Goal: Task Accomplishment & Management: Manage account settings

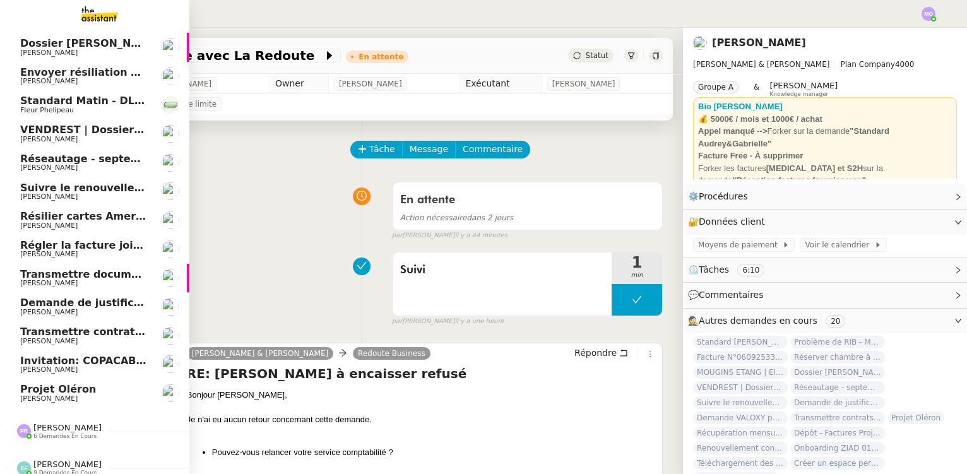
scroll to position [121, 0]
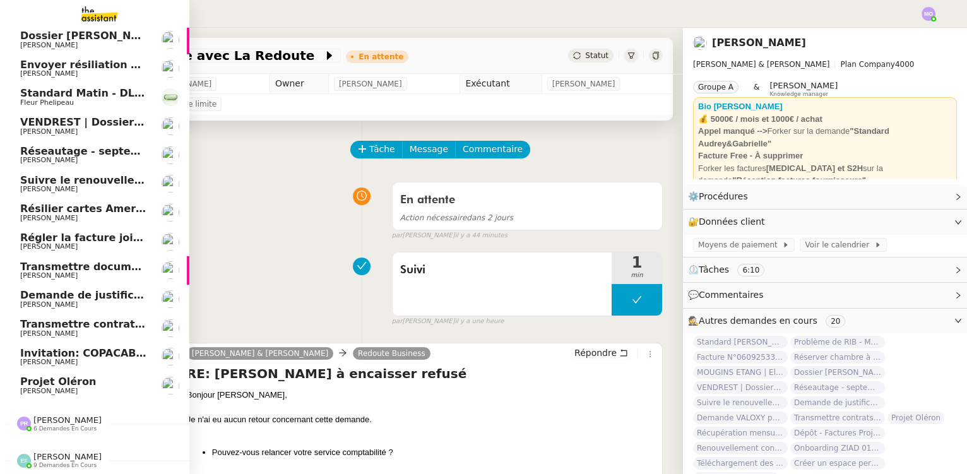
click at [97, 351] on span "Invitation: COPACABANON x [PERSON_NAME][DATE] 11:30am - 12:30pm (UTC+2) (Copaca…" at bounding box center [318, 353] width 596 height 12
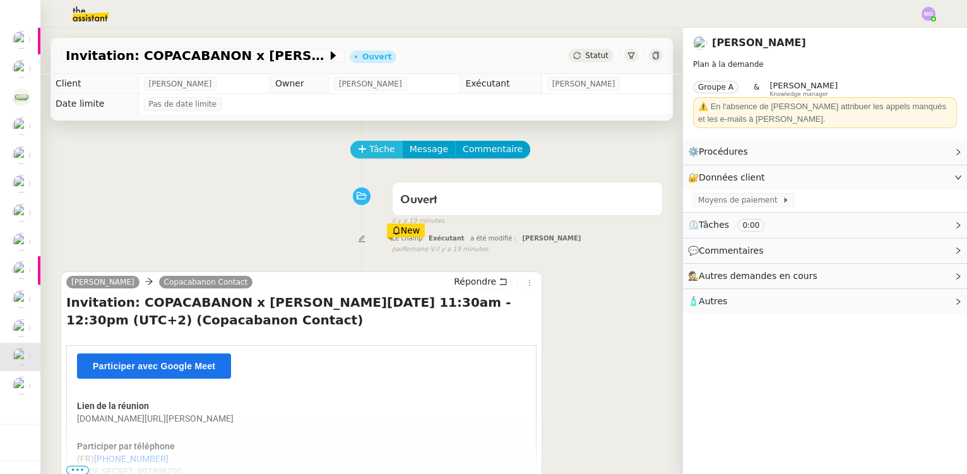
click at [369, 153] on span "Tâche" at bounding box center [382, 149] width 26 height 15
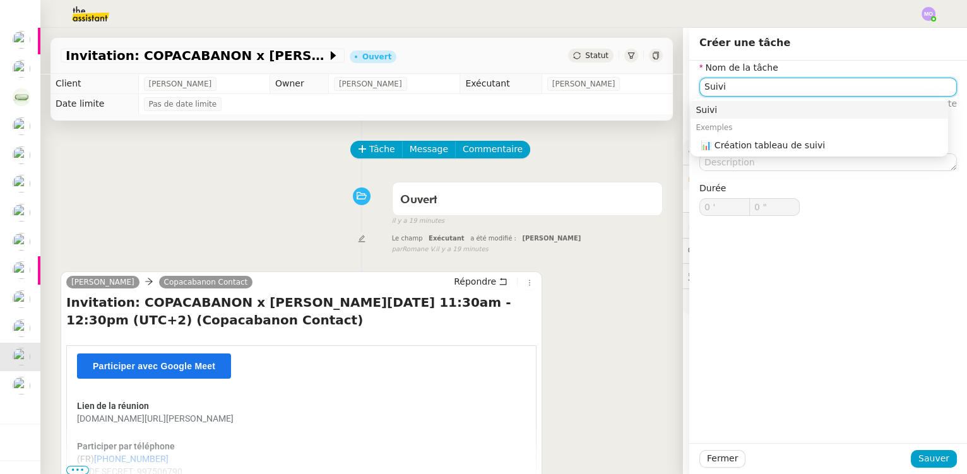
type input "Suivi"
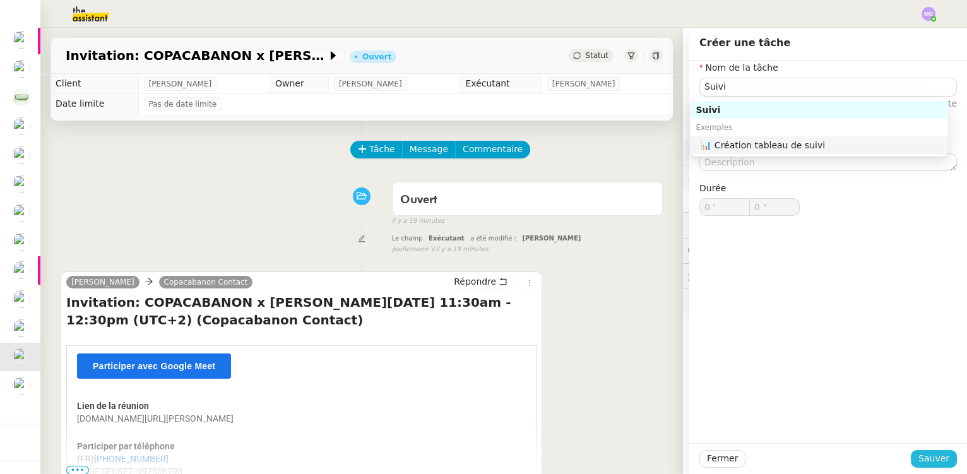
drag, startPoint x: 925, startPoint y: 465, endPoint x: 820, endPoint y: 421, distance: 114.3
click at [924, 462] on span "Sauver" at bounding box center [933, 458] width 31 height 15
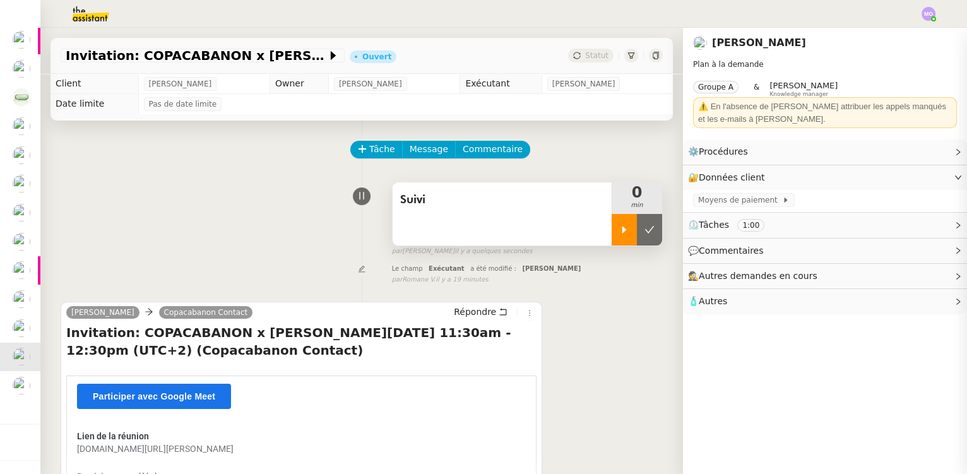
click at [612, 238] on div at bounding box center [624, 230] width 25 height 32
click at [625, 239] on div at bounding box center [637, 230] width 50 height 32
click at [640, 242] on button at bounding box center [649, 230] width 25 height 32
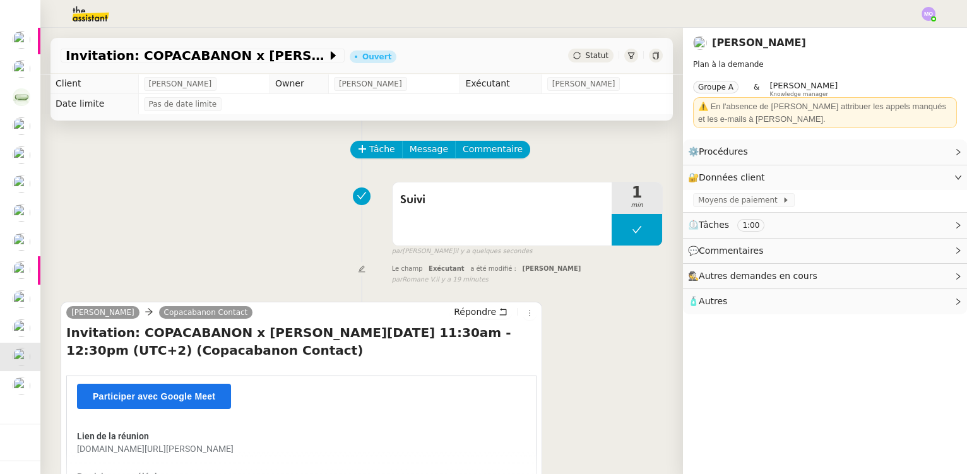
click at [584, 61] on div "Statut" at bounding box center [590, 56] width 45 height 14
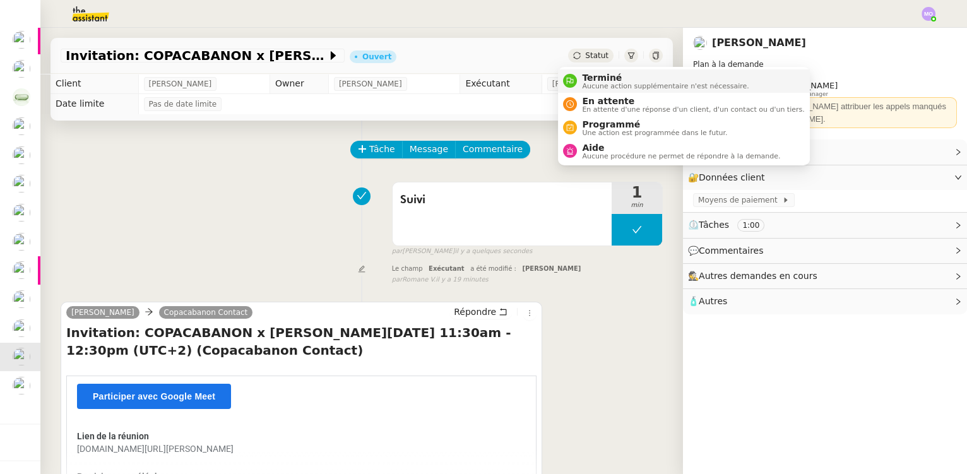
click at [591, 83] on span "Aucune action supplémentaire n'est nécessaire." at bounding box center [665, 86] width 167 height 7
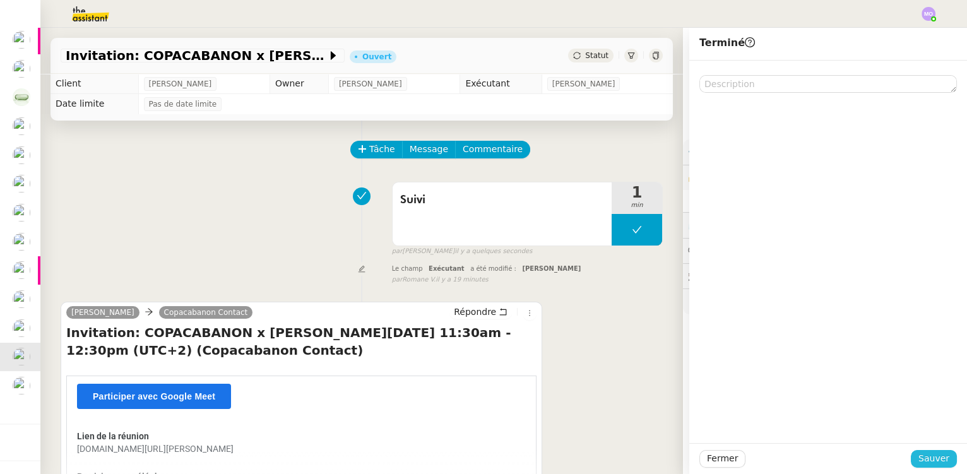
click at [932, 459] on span "Sauver" at bounding box center [933, 458] width 31 height 15
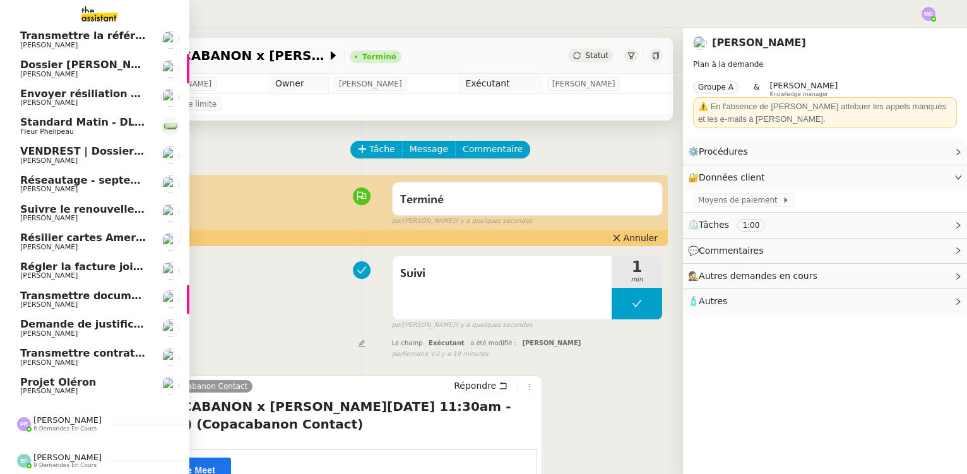
scroll to position [121, 0]
click at [90, 388] on span "[PERSON_NAME]" at bounding box center [83, 392] width 127 height 8
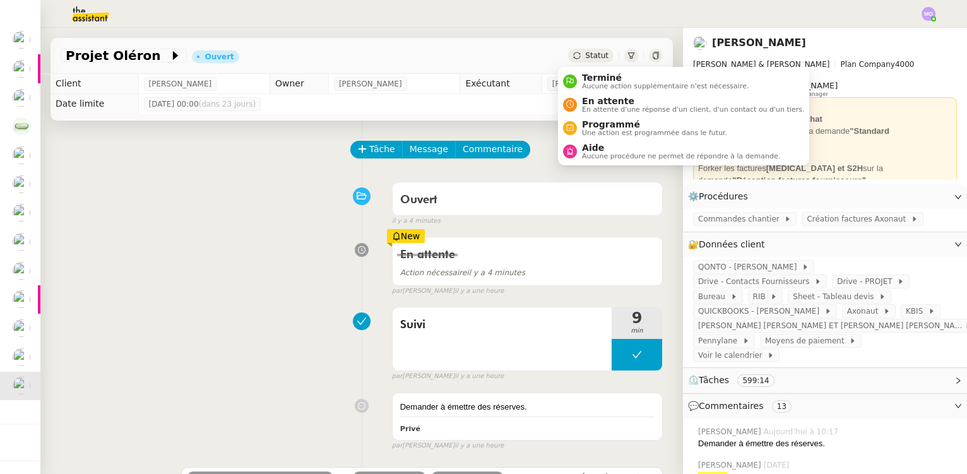
click at [586, 56] on span "Statut" at bounding box center [596, 55] width 23 height 9
click at [591, 106] on span "En attente d'une réponse d'un client, d'un contact ou d'un tiers." at bounding box center [693, 109] width 222 height 7
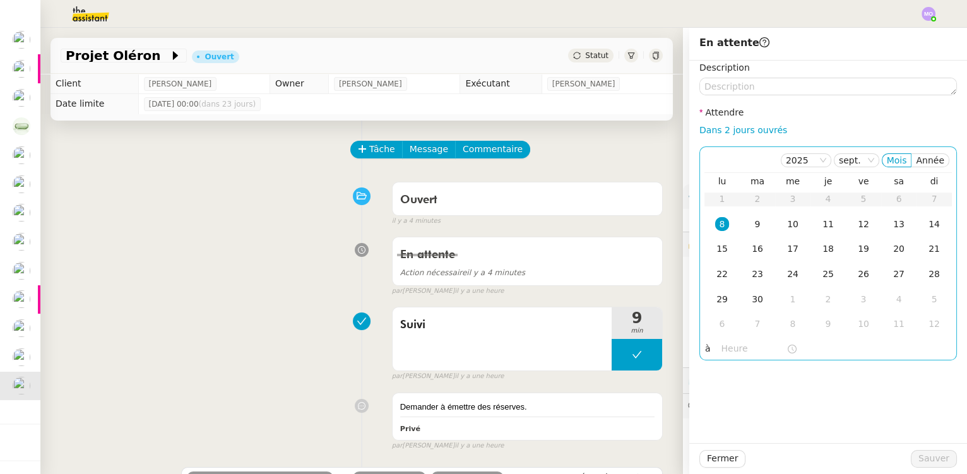
click at [715, 223] on div "8" at bounding box center [722, 224] width 14 height 14
click at [721, 350] on input "text" at bounding box center [753, 348] width 65 height 15
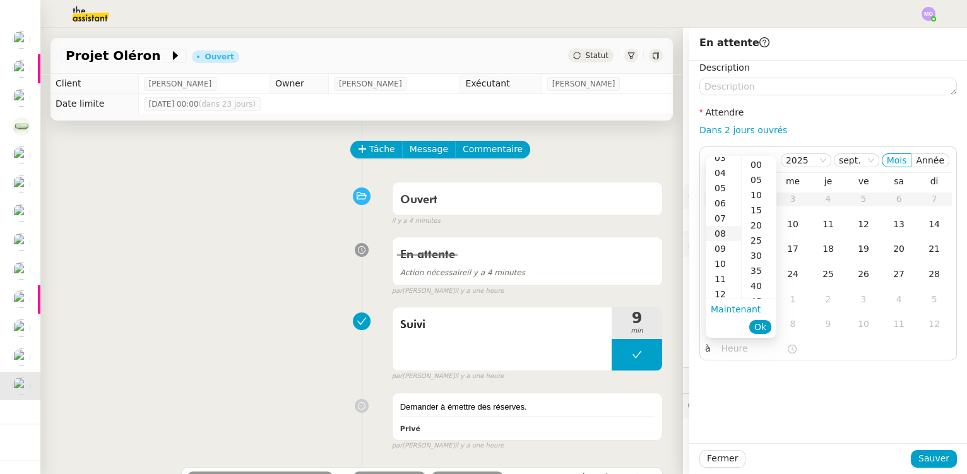
scroll to position [92, 0]
click at [723, 276] on div "11" at bounding box center [723, 274] width 35 height 15
click at [726, 175] on div "12" at bounding box center [723, 180] width 35 height 15
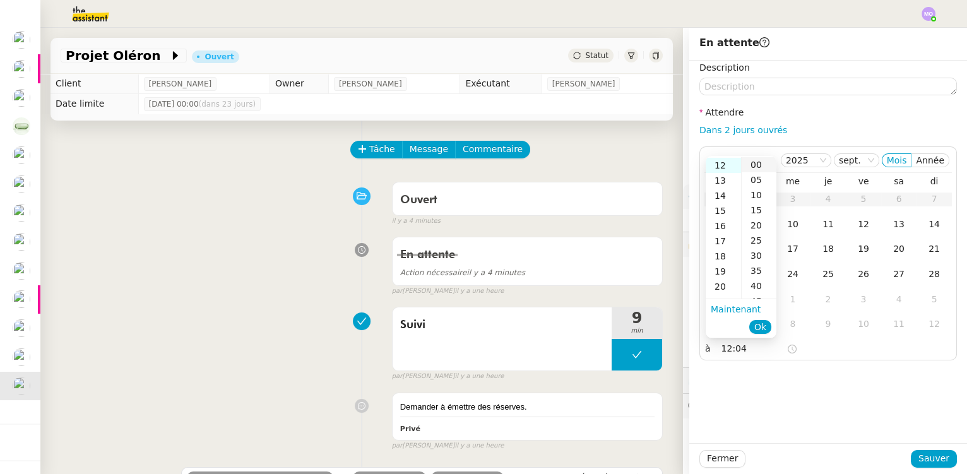
click at [754, 165] on div "00" at bounding box center [759, 164] width 35 height 15
type input "12:00"
click at [762, 330] on span "Ok" at bounding box center [760, 327] width 12 height 13
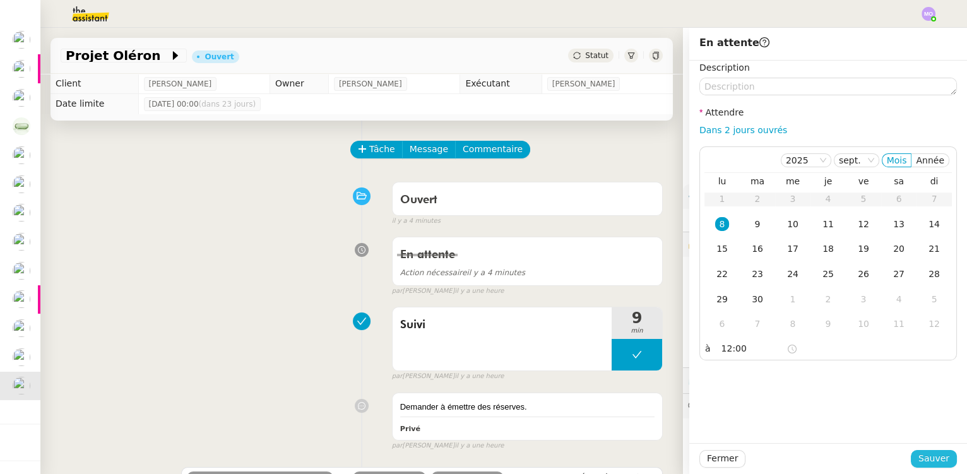
click at [919, 459] on span "Sauver" at bounding box center [933, 458] width 31 height 15
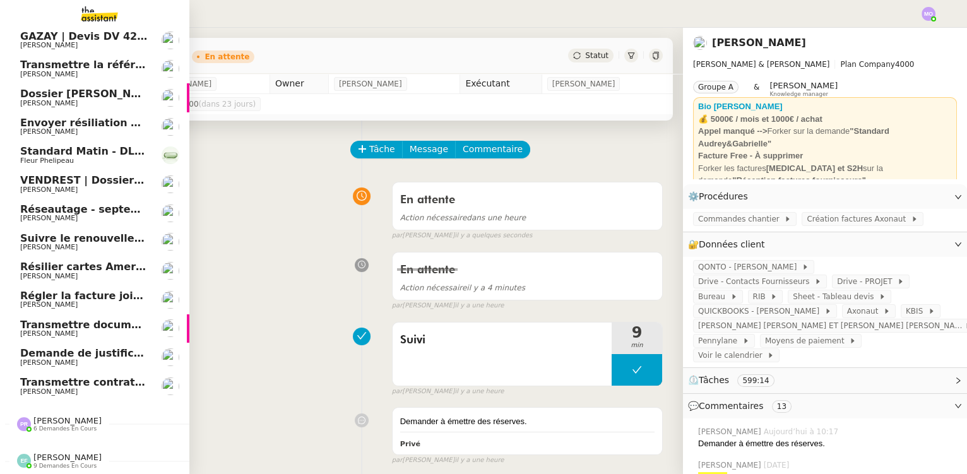
scroll to position [92, 0]
click at [95, 376] on span "Transmettre contrats et échéances de prêt" at bounding box center [142, 382] width 244 height 12
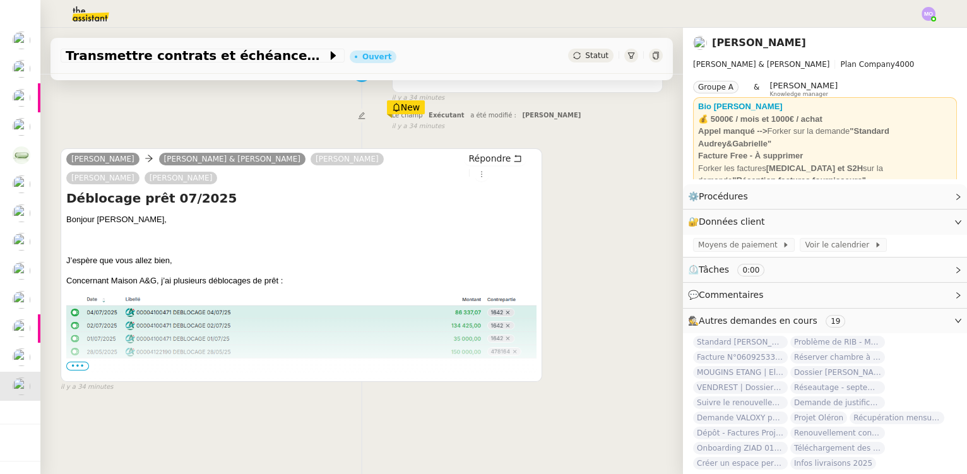
scroll to position [168, 0]
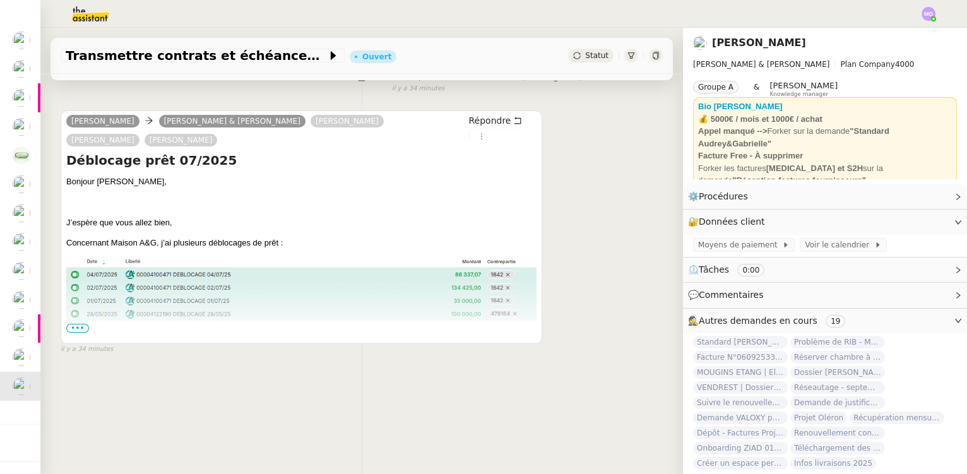
click at [81, 324] on span "•••" at bounding box center [77, 328] width 23 height 9
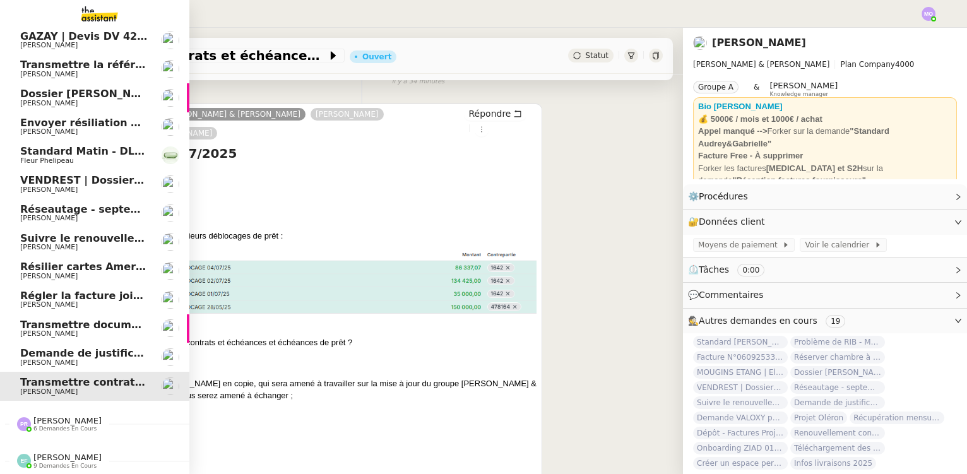
click at [61, 359] on span "[PERSON_NAME]" at bounding box center [48, 363] width 57 height 8
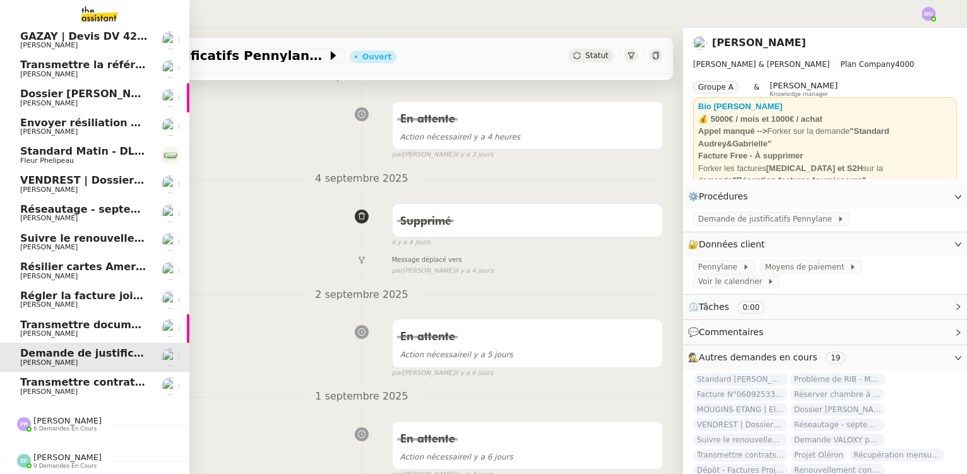
click at [70, 329] on span "[PERSON_NAME]" at bounding box center [48, 333] width 57 height 8
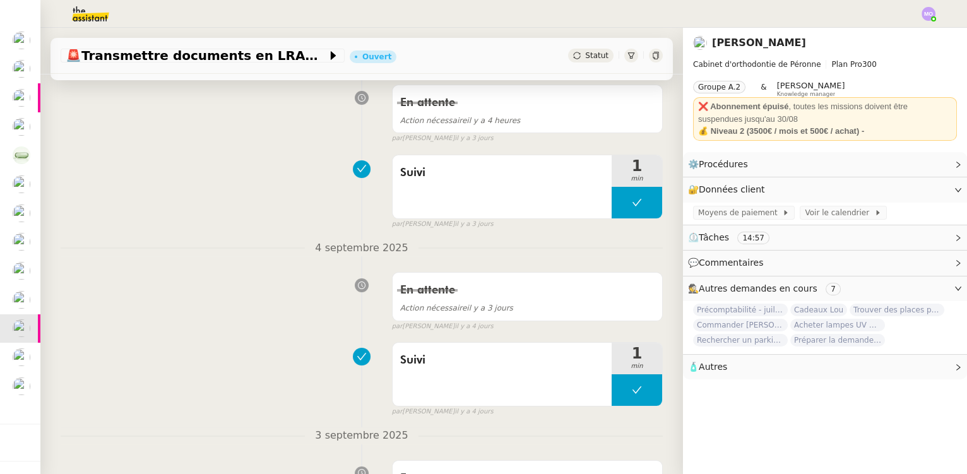
scroll to position [229, 0]
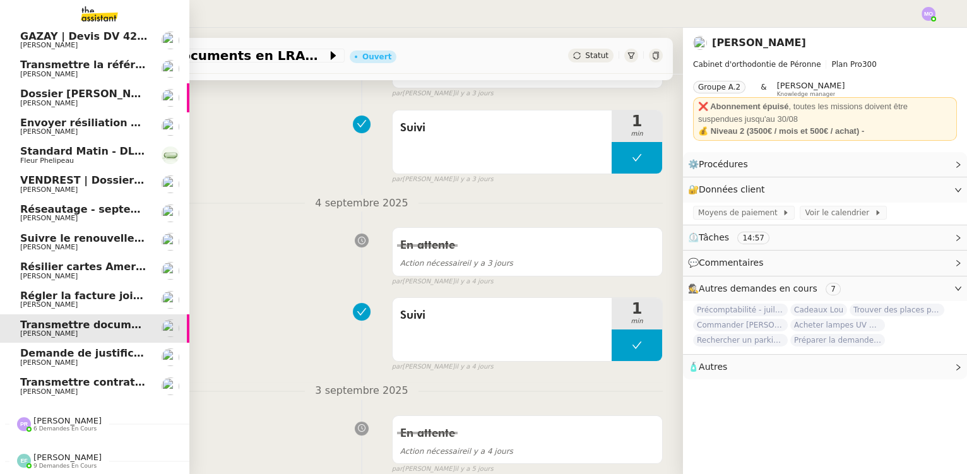
click at [69, 290] on span "Régler la facture jointe" at bounding box center [86, 296] width 132 height 12
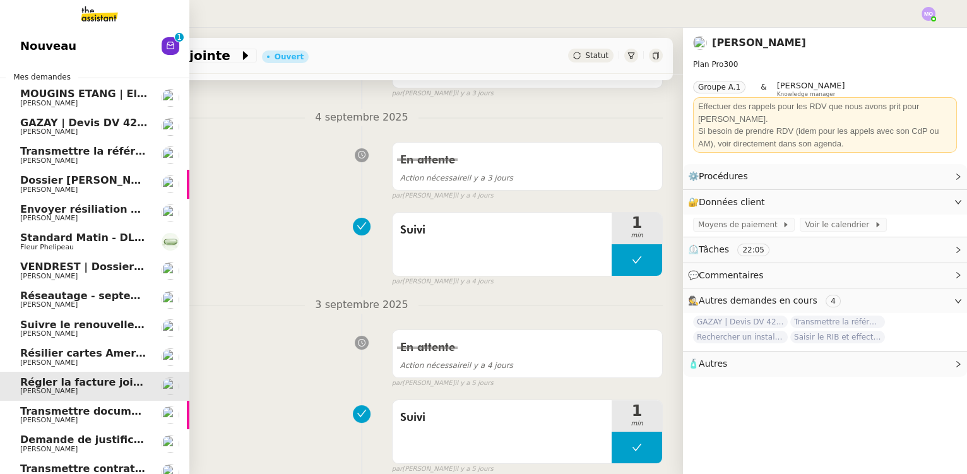
click at [88, 188] on span "[PERSON_NAME]" at bounding box center [83, 190] width 127 height 8
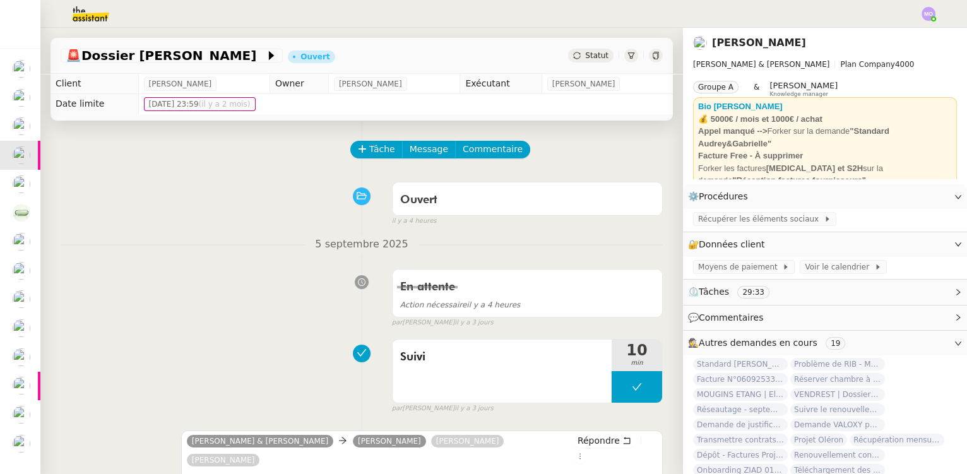
click at [585, 52] on span "Statut" at bounding box center [596, 55] width 23 height 9
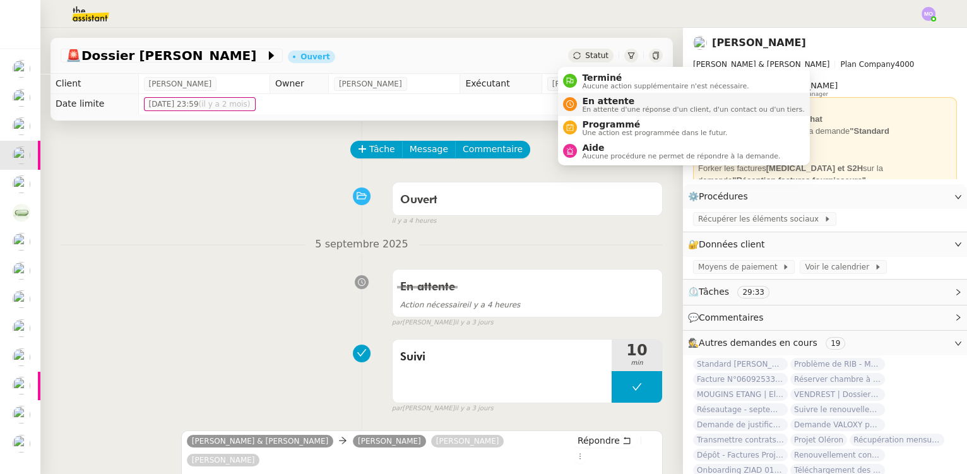
click at [596, 93] on li "En attente En attente d'une réponse d'un client, d'un contact ou d'un tiers." at bounding box center [683, 104] width 251 height 23
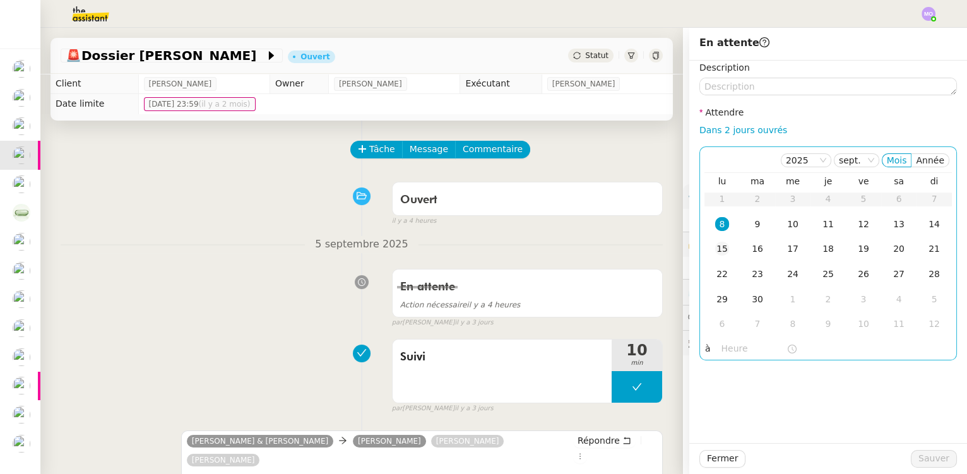
drag, startPoint x: 711, startPoint y: 219, endPoint x: 713, endPoint y: 257, distance: 37.9
click at [715, 222] on div "8" at bounding box center [722, 224] width 14 height 14
click at [721, 352] on input "text" at bounding box center [753, 348] width 65 height 15
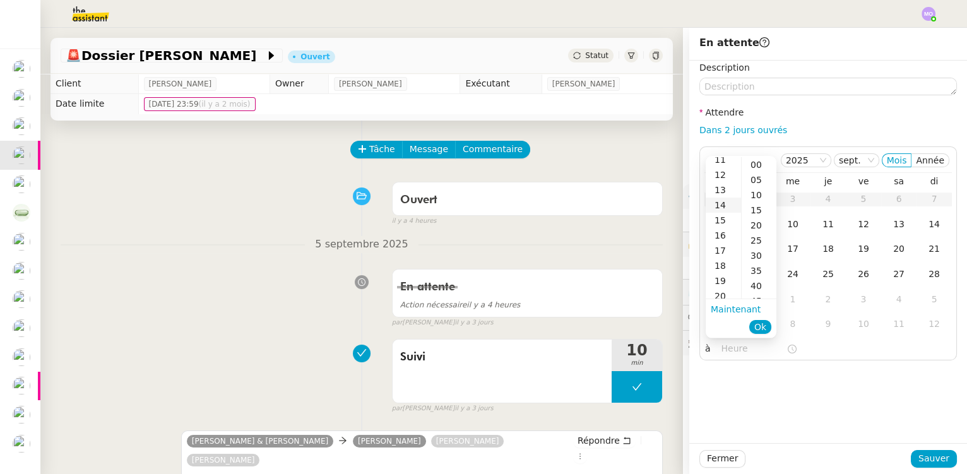
click at [719, 206] on div "14" at bounding box center [723, 205] width 35 height 15
click at [750, 165] on div "00" at bounding box center [759, 164] width 35 height 15
type input "14:00"
click at [755, 329] on span "Ok" at bounding box center [760, 327] width 12 height 13
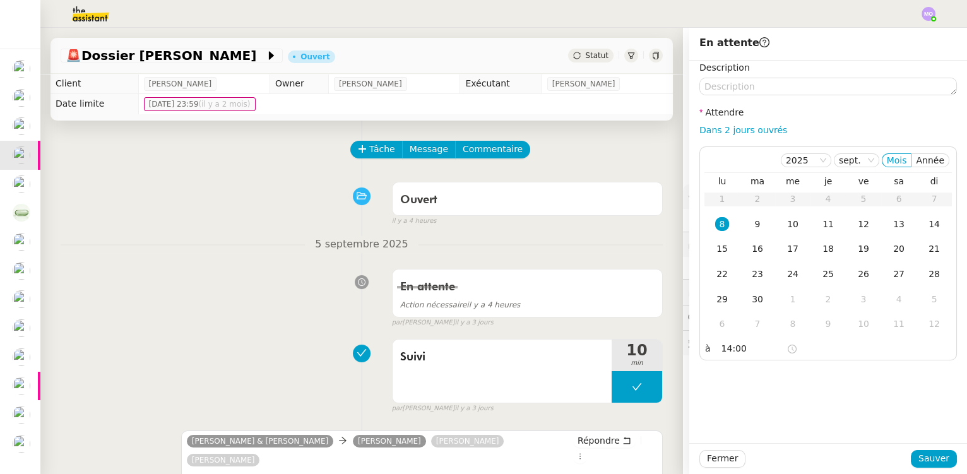
click at [765, 410] on div "Description Attendre Dans 2 jours ouvrés [DATE] Mois Année lu ma me je ve sa di…" at bounding box center [828, 252] width 278 height 382
click at [913, 460] on button "Sauver" at bounding box center [934, 459] width 46 height 18
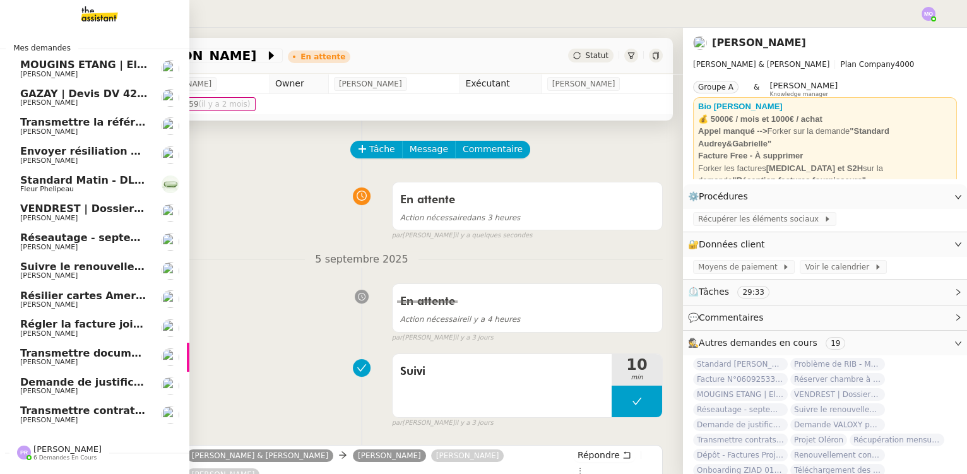
click at [99, 157] on span "[PERSON_NAME]" at bounding box center [83, 161] width 127 height 8
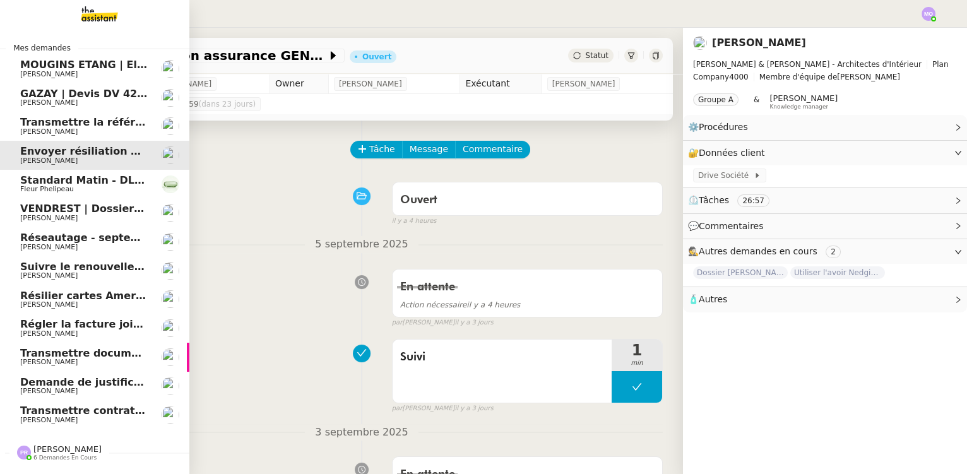
click at [92, 129] on span "[PERSON_NAME]" at bounding box center [83, 132] width 127 height 8
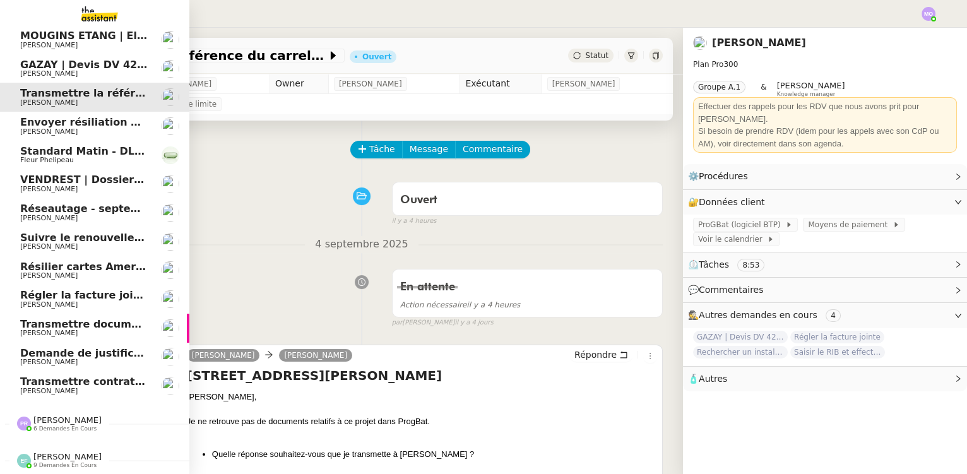
click at [77, 63] on span "GAZAY | Devis DV 42 427 sèche-serviette" at bounding box center [137, 65] width 234 height 12
